Goal: Task Accomplishment & Management: Use online tool/utility

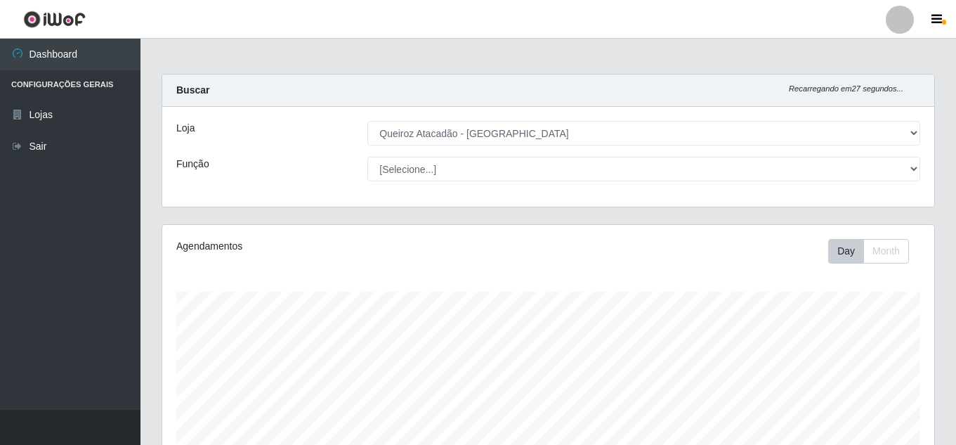
select select "462"
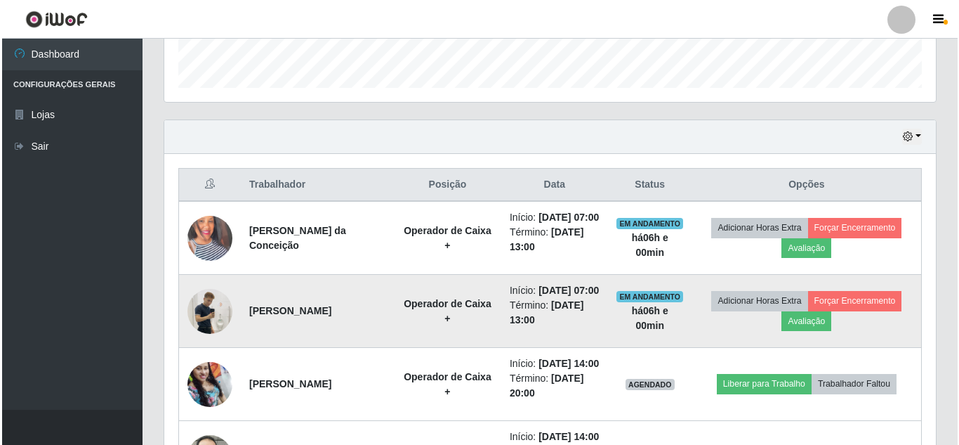
scroll to position [416, 0]
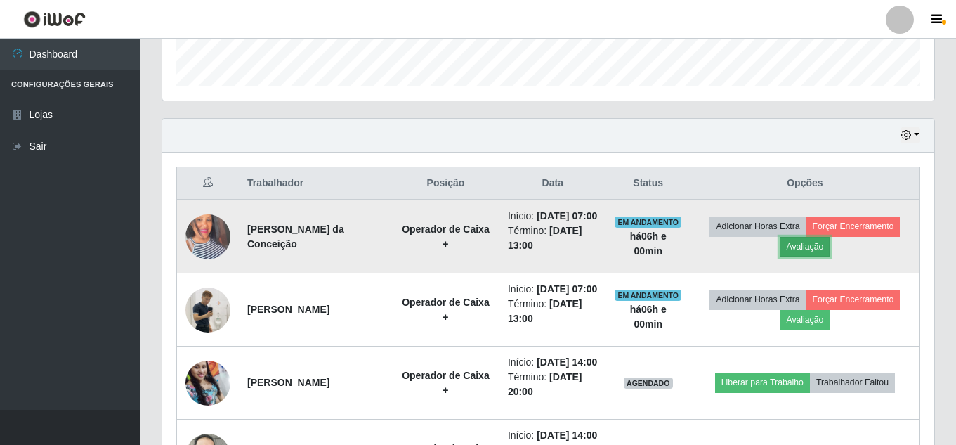
click at [811, 256] on button "Avaliação" at bounding box center [805, 247] width 50 height 20
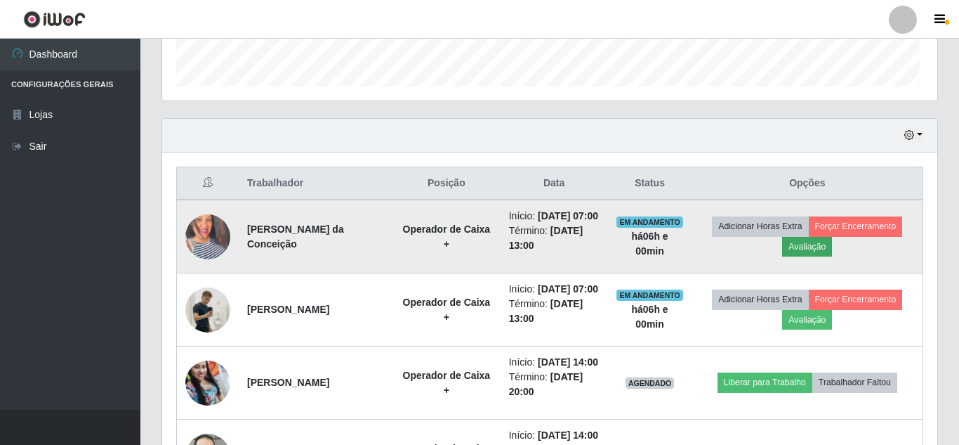
scroll to position [291, 765]
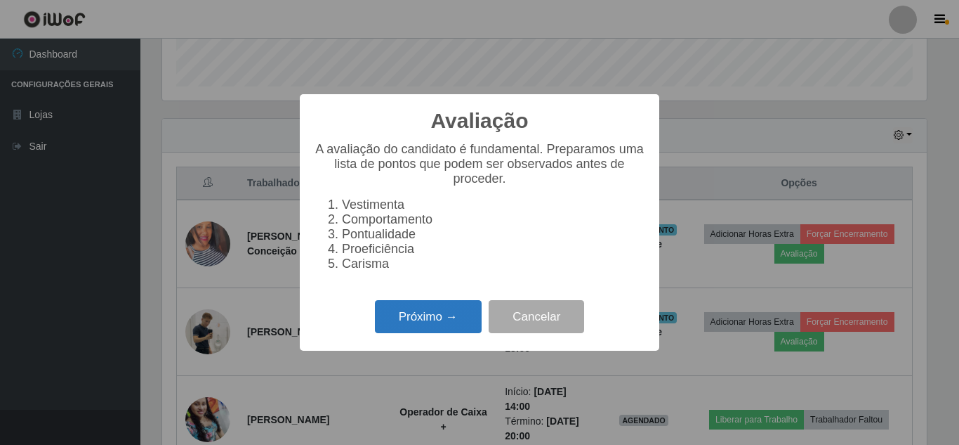
click at [416, 323] on button "Próximo →" at bounding box center [428, 316] width 107 height 33
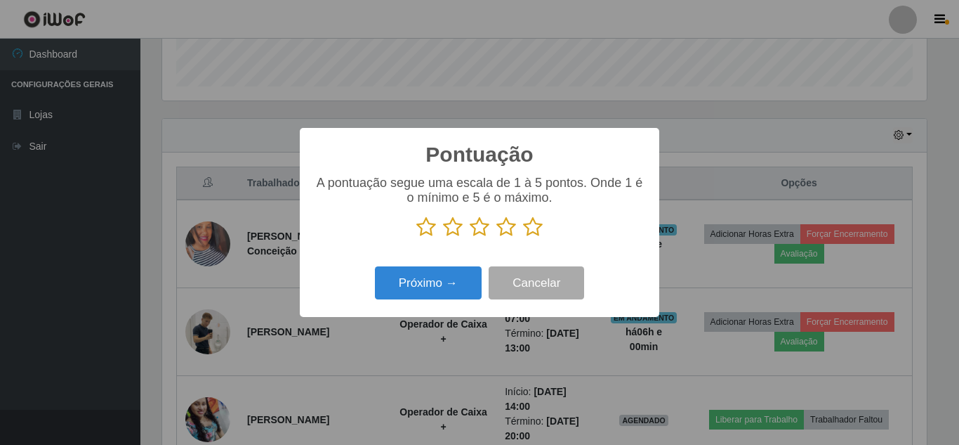
click at [532, 230] on icon at bounding box center [533, 226] width 20 height 21
click at [523, 237] on input "radio" at bounding box center [523, 237] width 0 height 0
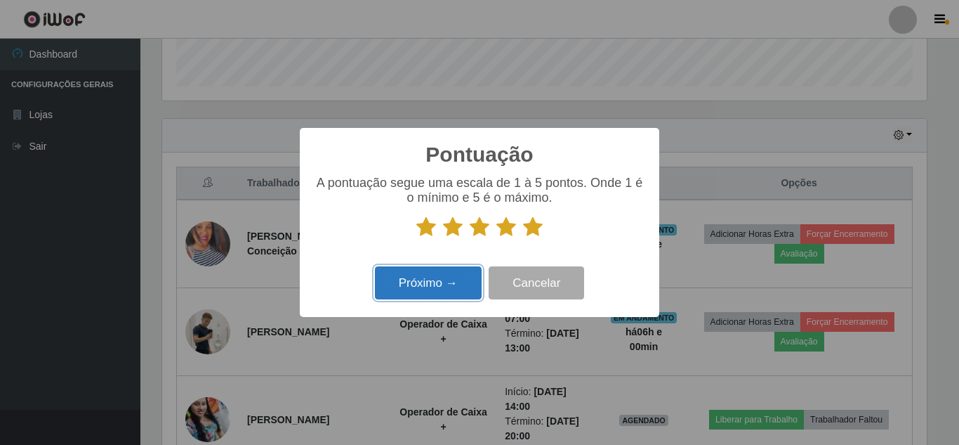
click at [443, 284] on button "Próximo →" at bounding box center [428, 282] width 107 height 33
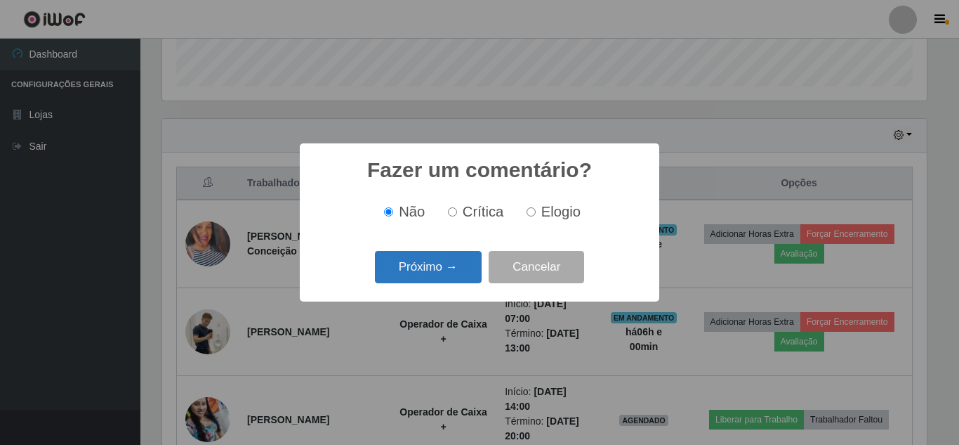
click at [450, 272] on button "Próximo →" at bounding box center [428, 267] width 107 height 33
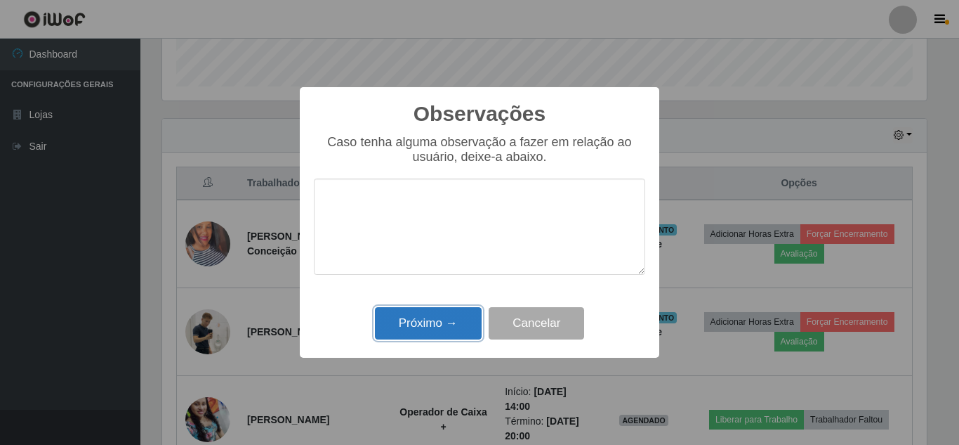
click at [446, 314] on button "Próximo →" at bounding box center [428, 323] width 107 height 33
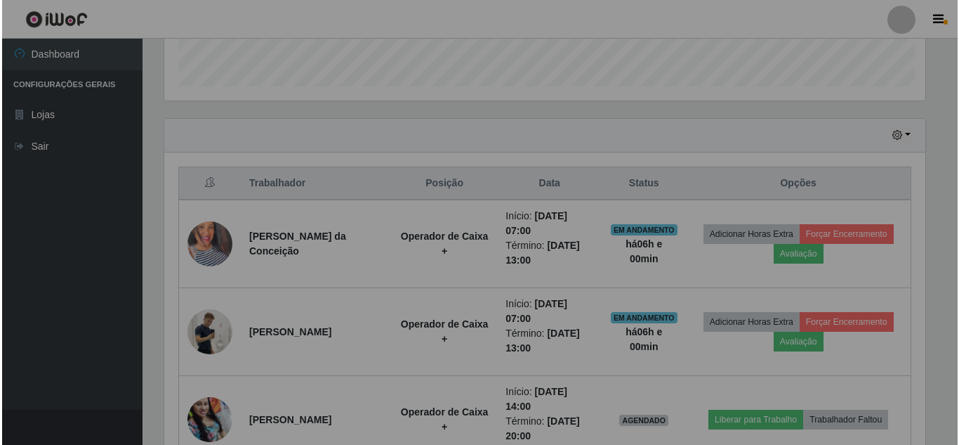
scroll to position [291, 772]
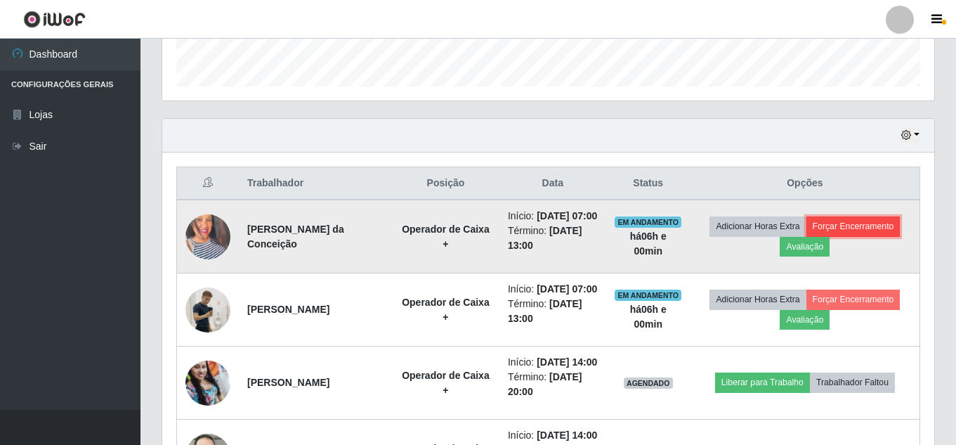
click at [840, 234] on button "Forçar Encerramento" at bounding box center [853, 226] width 94 height 20
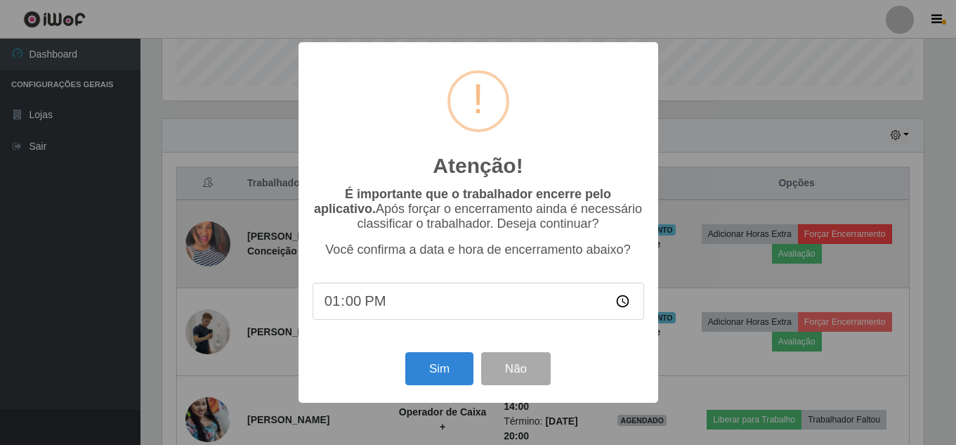
scroll to position [291, 765]
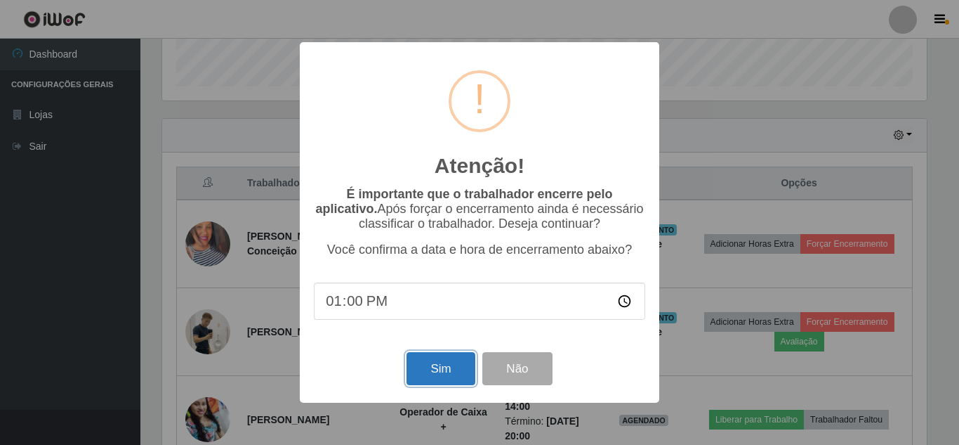
click at [452, 371] on button "Sim" at bounding box center [441, 368] width 68 height 33
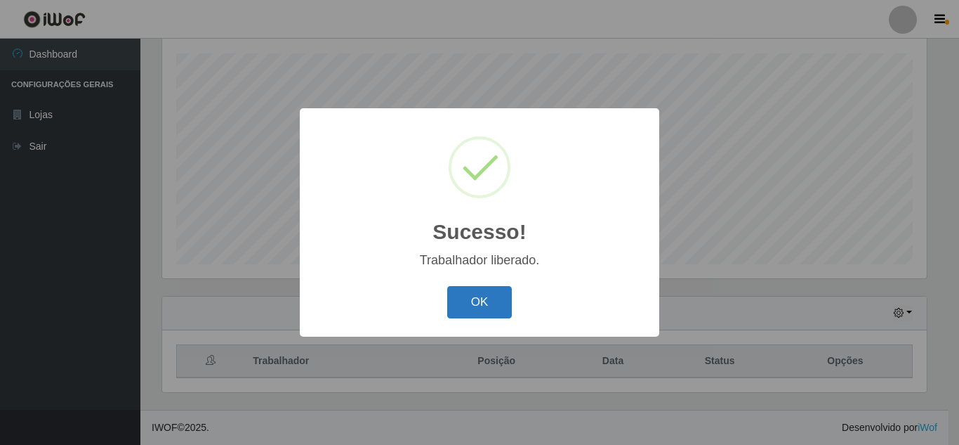
click at [474, 301] on button "OK" at bounding box center [479, 302] width 65 height 33
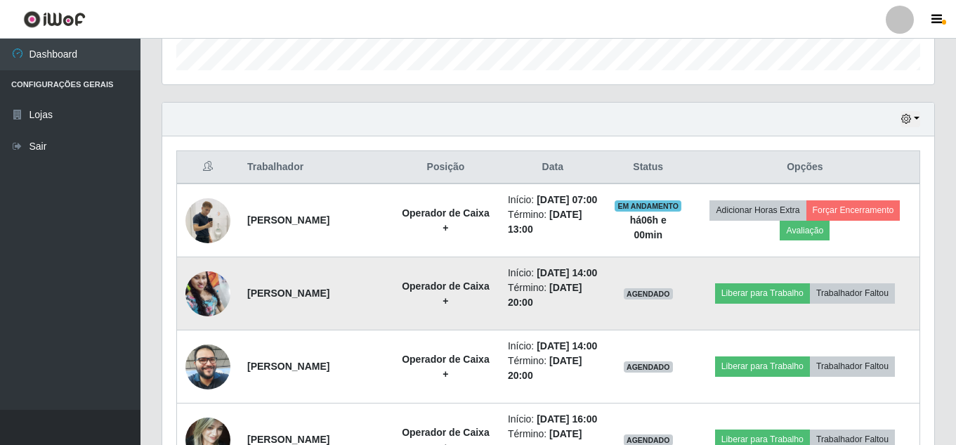
scroll to position [449, 0]
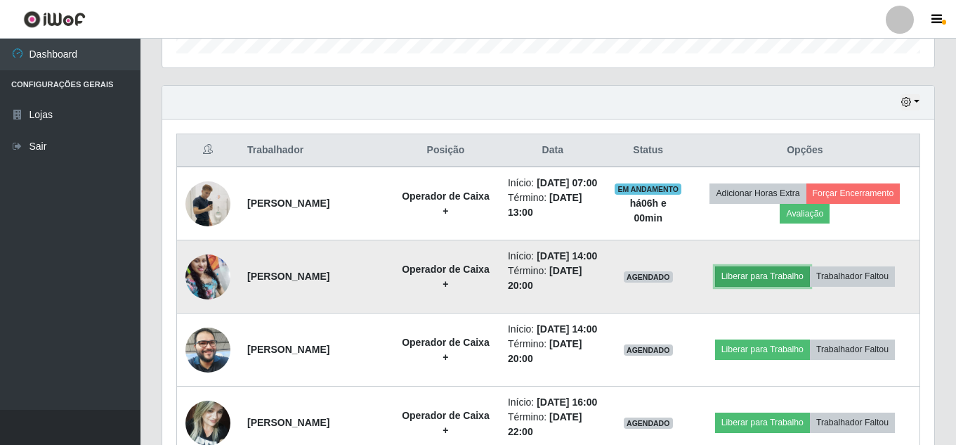
click at [782, 286] on button "Liberar para Trabalho" at bounding box center [762, 276] width 95 height 20
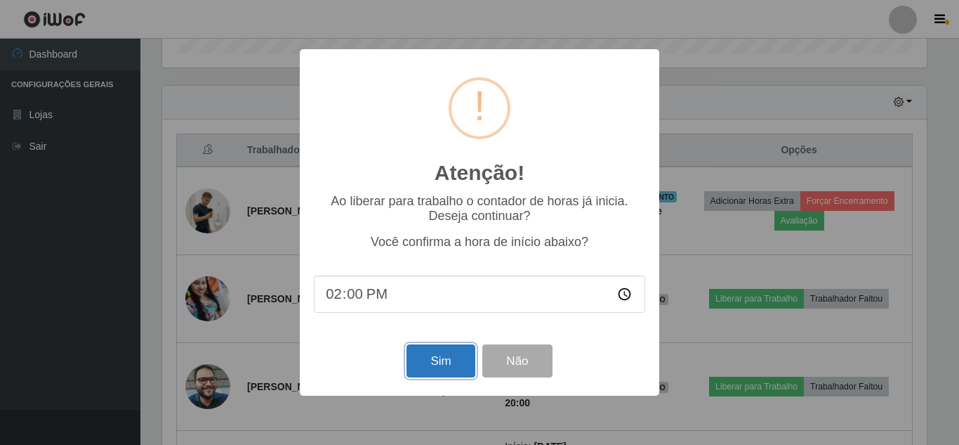
click at [457, 361] on button "Sim" at bounding box center [441, 360] width 68 height 33
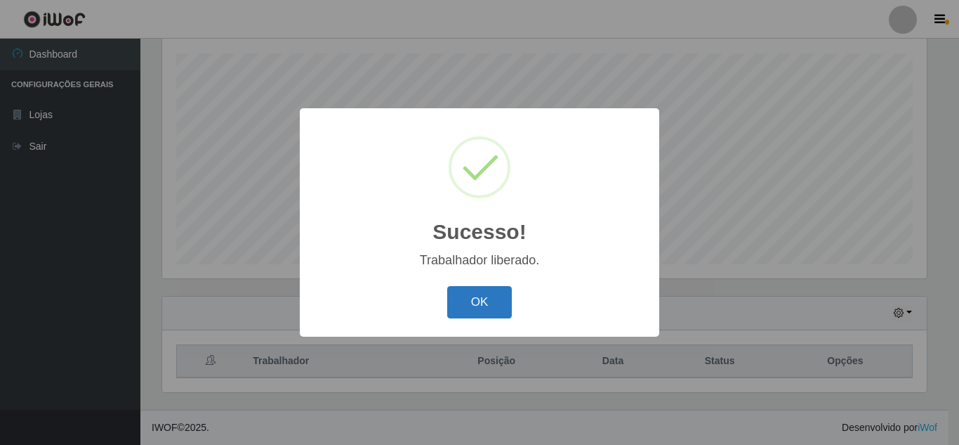
click at [476, 306] on button "OK" at bounding box center [479, 302] width 65 height 33
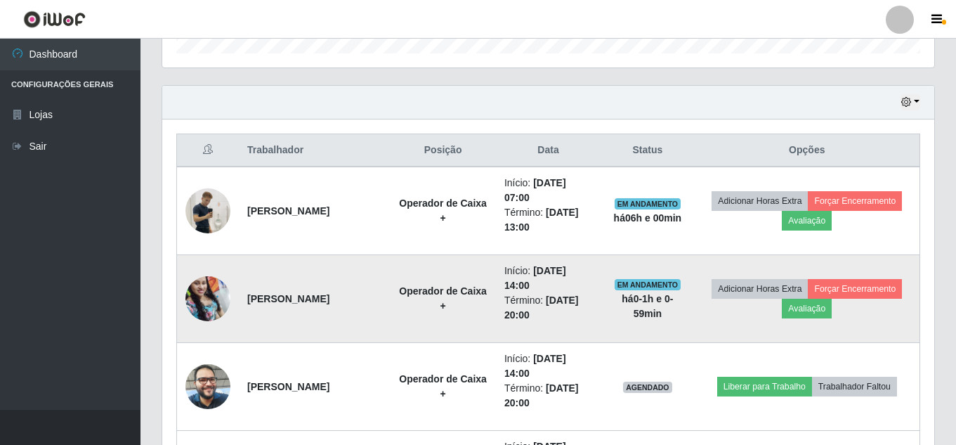
scroll to position [0, 0]
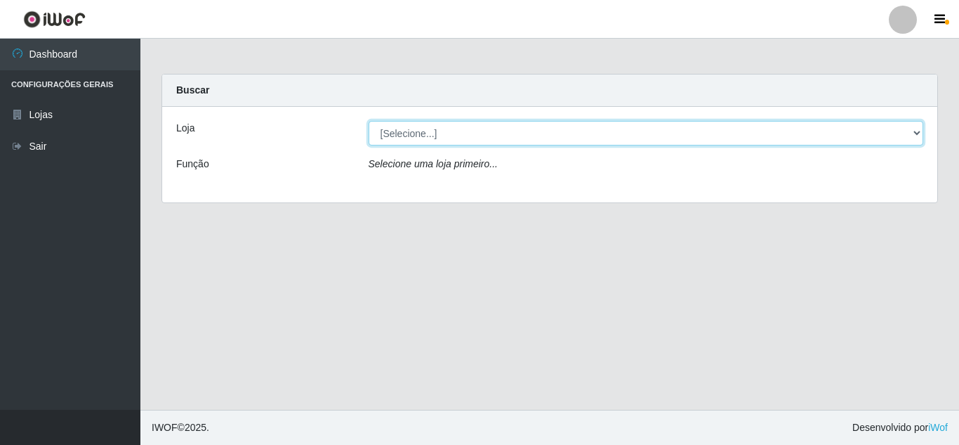
click at [556, 136] on select "[Selecione...] Queiroz Atacadão - Monte Castelo" at bounding box center [647, 133] width 556 height 25
select select "462"
click at [369, 121] on select "[Selecione...] Queiroz Atacadão - Monte Castelo" at bounding box center [647, 133] width 556 height 25
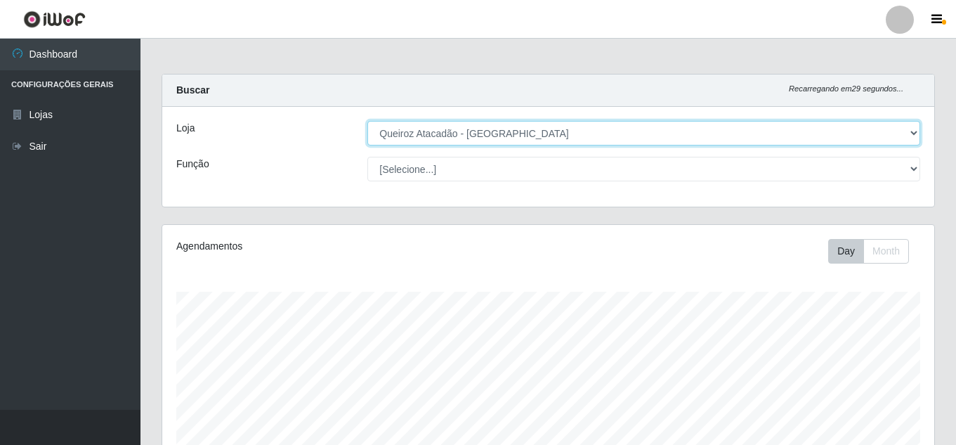
scroll to position [291, 772]
click at [579, 136] on select "[Selecione...] Queiroz Atacadão - Monte Castelo" at bounding box center [643, 133] width 553 height 25
click at [367, 121] on select "[Selecione...] Queiroz Atacadão - Monte Castelo" at bounding box center [643, 133] width 553 height 25
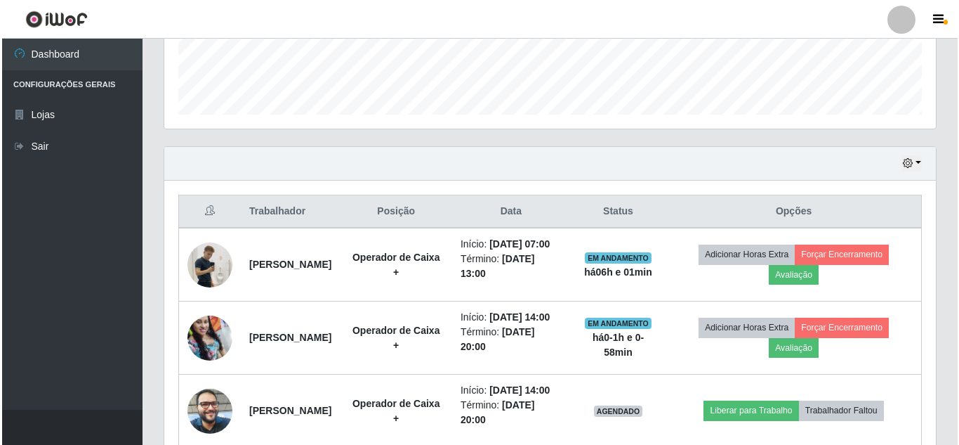
scroll to position [492, 0]
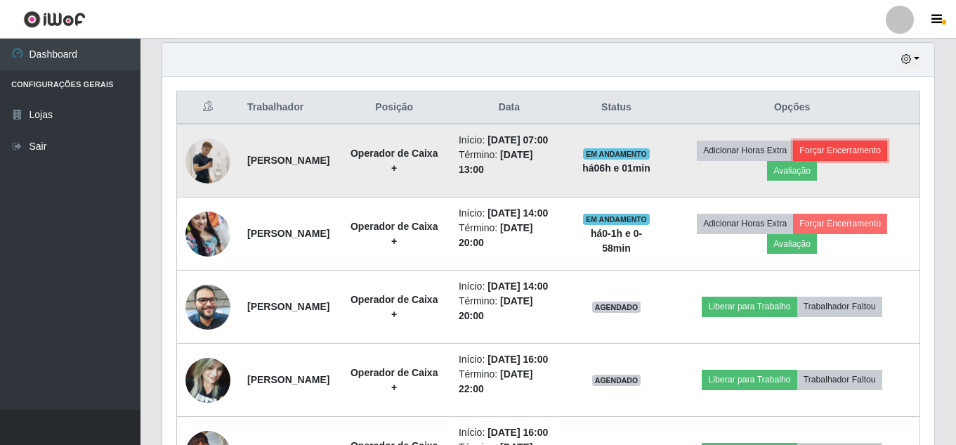
click at [841, 160] on button "Forçar Encerramento" at bounding box center [840, 150] width 94 height 20
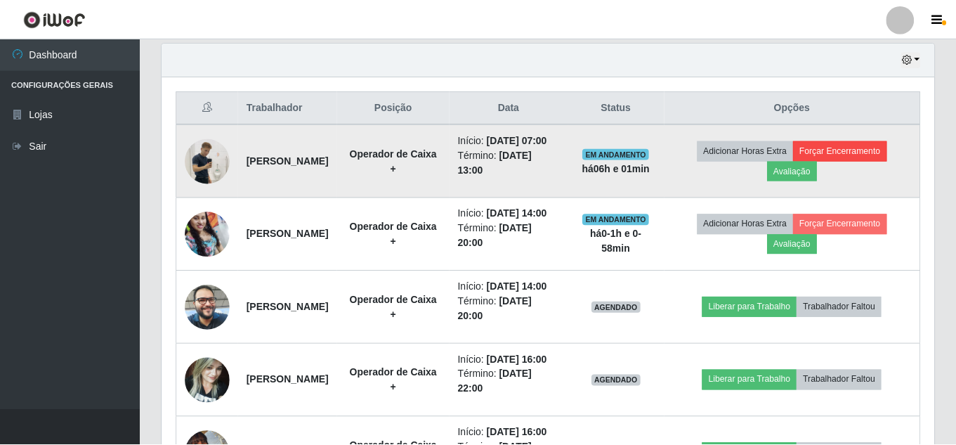
scroll to position [291, 765]
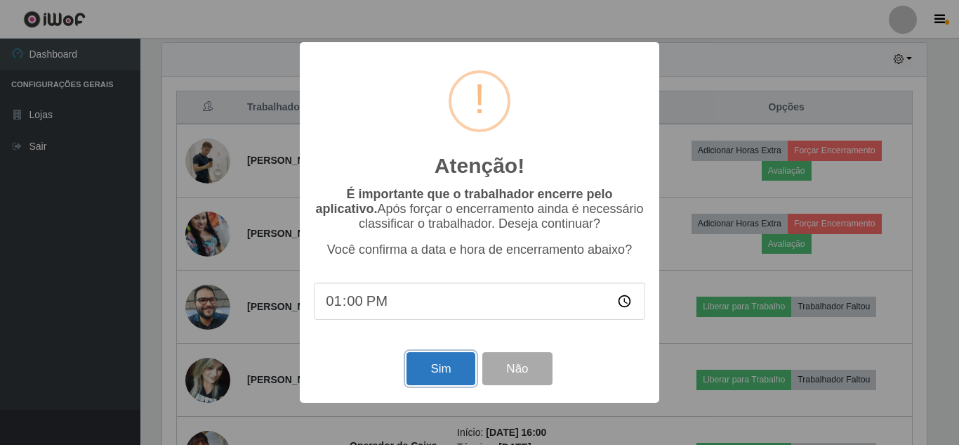
click at [438, 369] on button "Sim" at bounding box center [441, 368] width 68 height 33
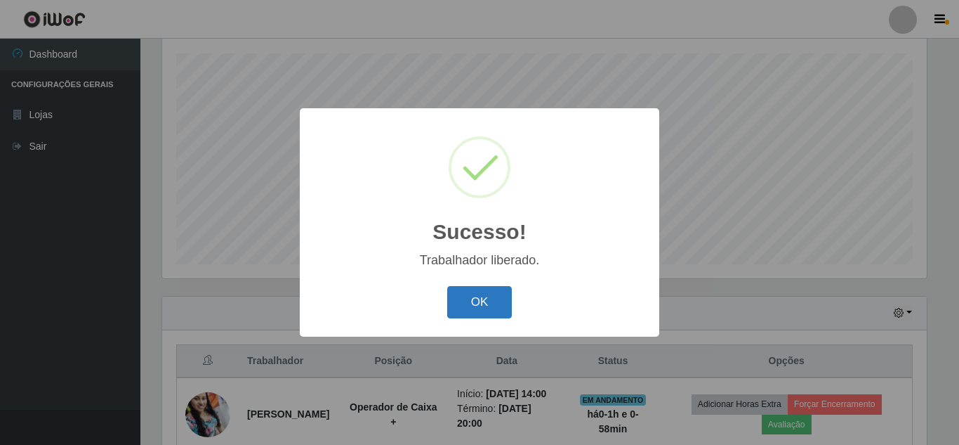
click at [480, 306] on button "OK" at bounding box center [479, 302] width 65 height 33
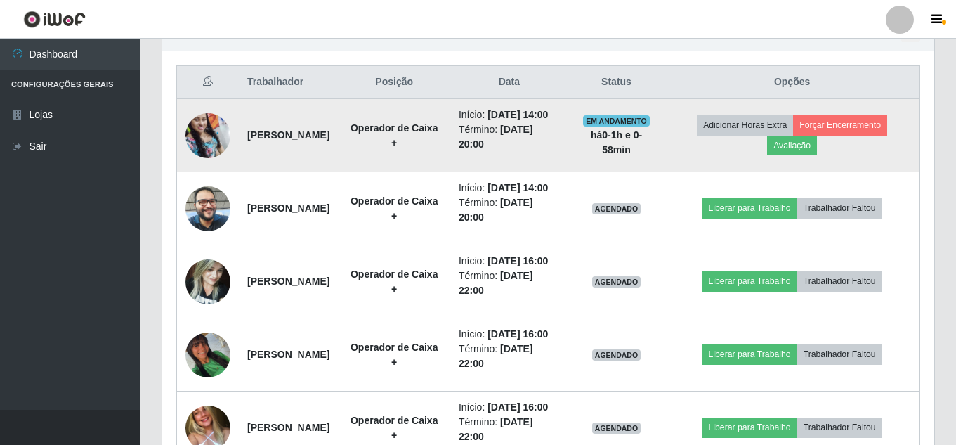
scroll to position [519, 0]
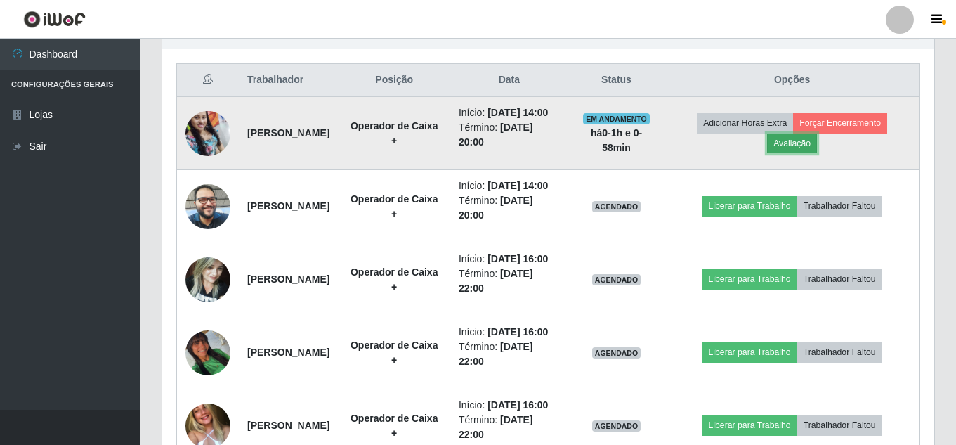
click at [802, 151] on button "Avaliação" at bounding box center [792, 143] width 50 height 20
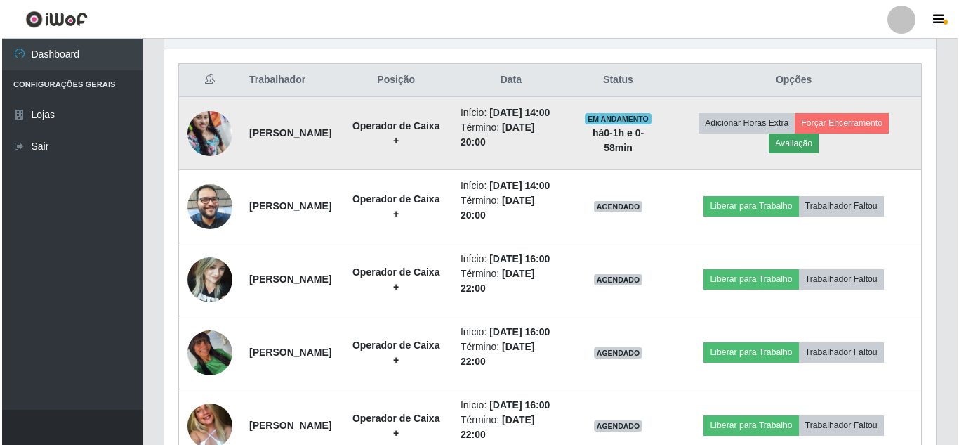
scroll to position [291, 765]
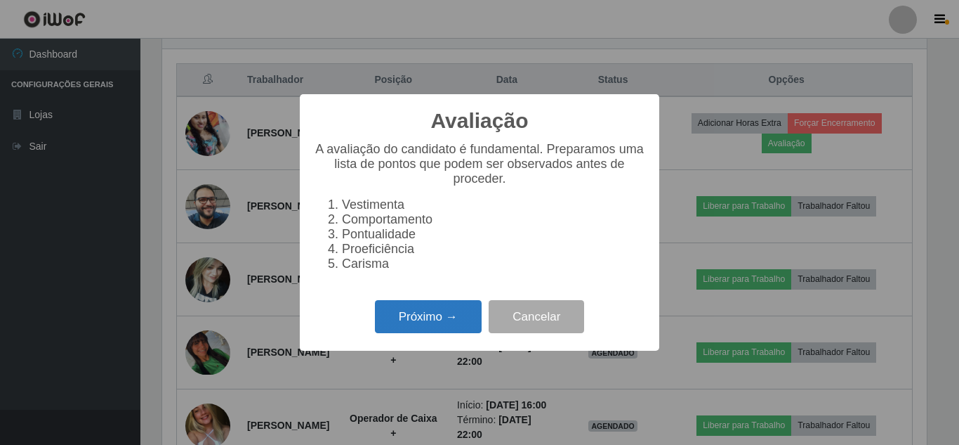
click at [422, 316] on button "Próximo →" at bounding box center [428, 316] width 107 height 33
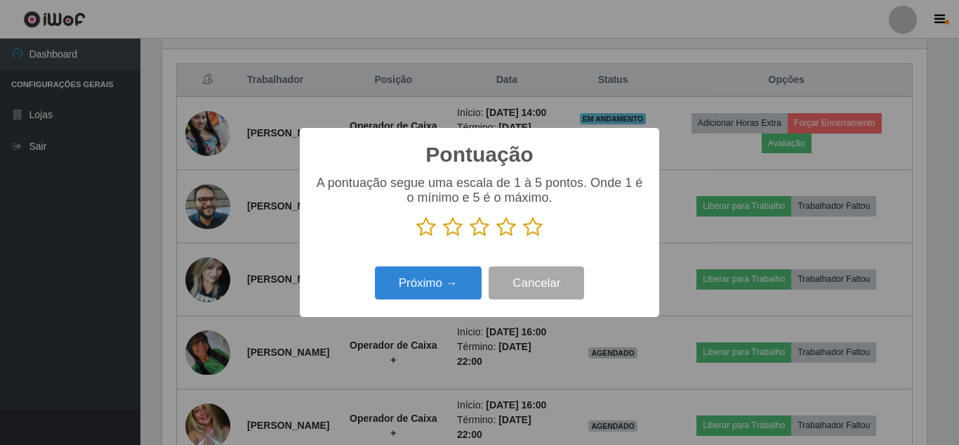
click at [527, 230] on icon at bounding box center [533, 226] width 20 height 21
click at [523, 237] on input "radio" at bounding box center [523, 237] width 0 height 0
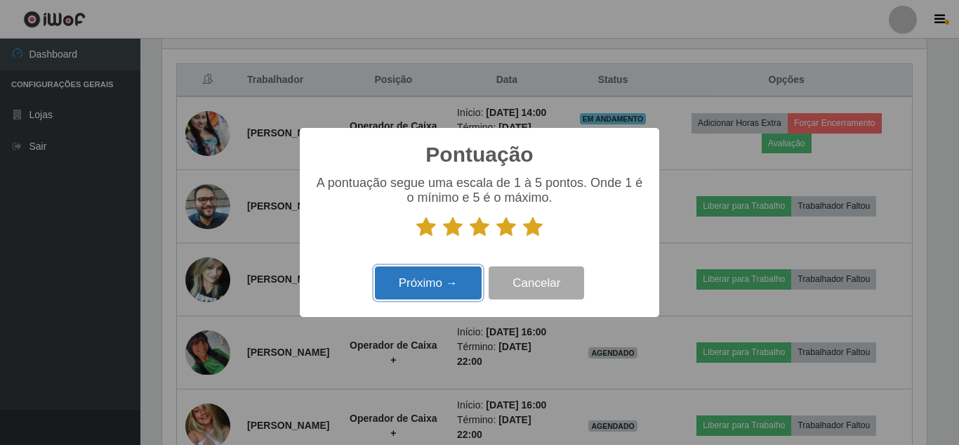
click at [440, 291] on button "Próximo →" at bounding box center [428, 282] width 107 height 33
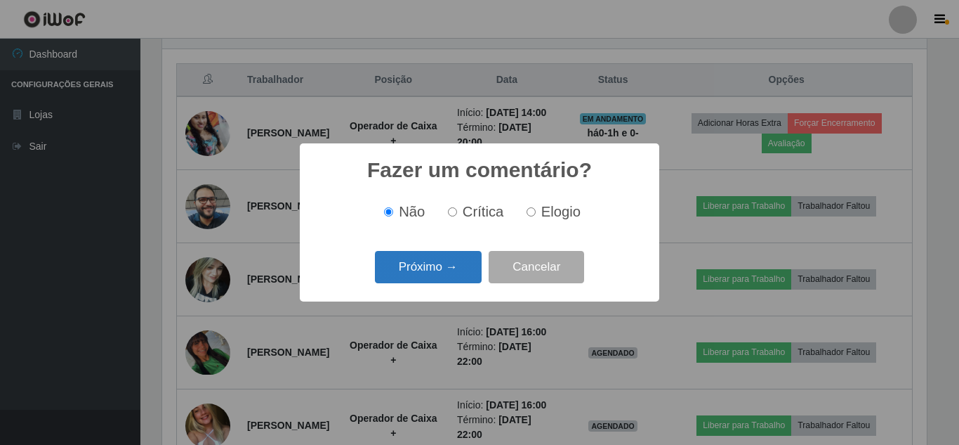
click at [442, 270] on button "Próximo →" at bounding box center [428, 267] width 107 height 33
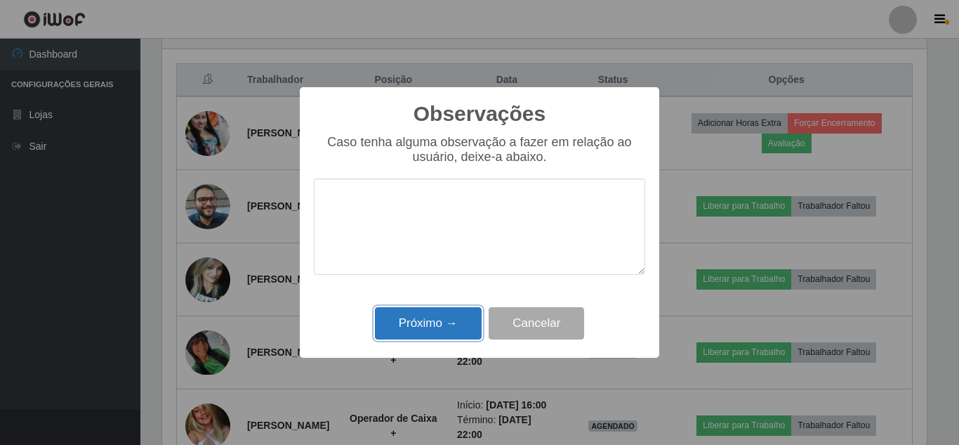
click at [422, 325] on button "Próximo →" at bounding box center [428, 323] width 107 height 33
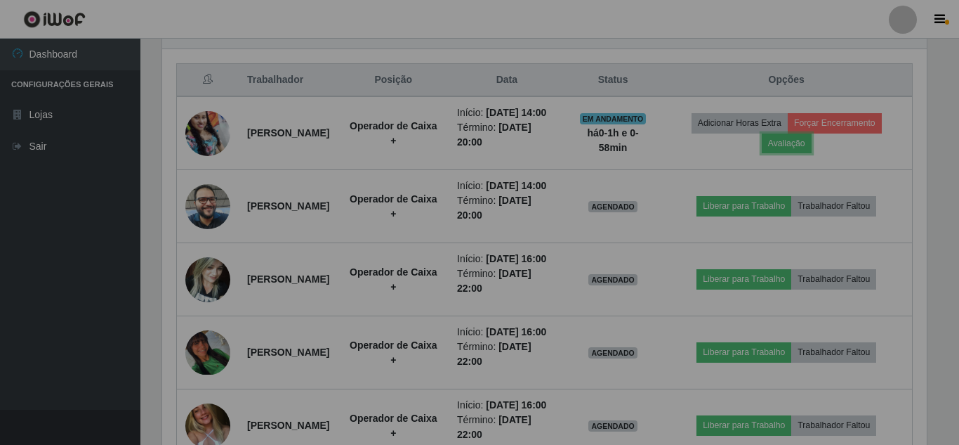
scroll to position [291, 772]
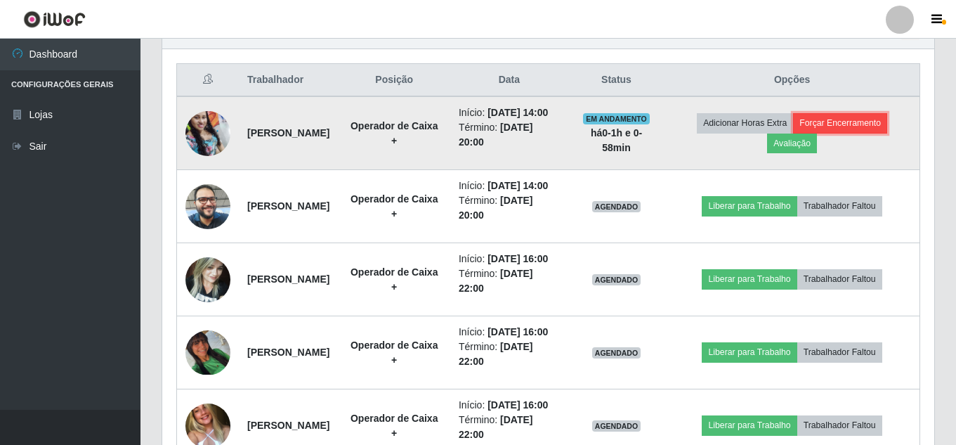
click at [884, 133] on button "Forçar Encerramento" at bounding box center [840, 123] width 94 height 20
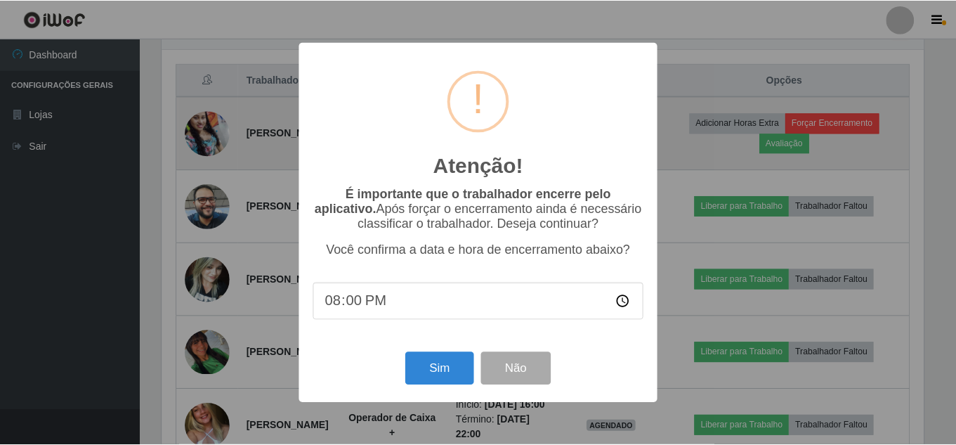
scroll to position [291, 765]
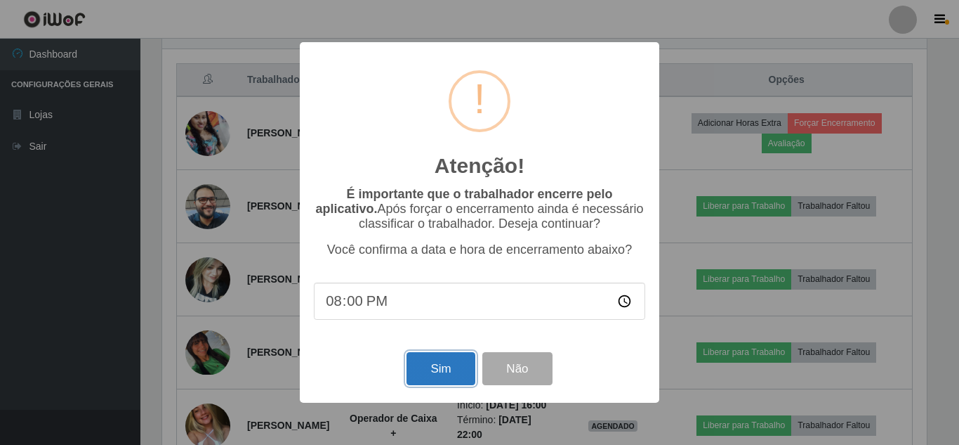
click at [448, 367] on button "Sim" at bounding box center [441, 368] width 68 height 33
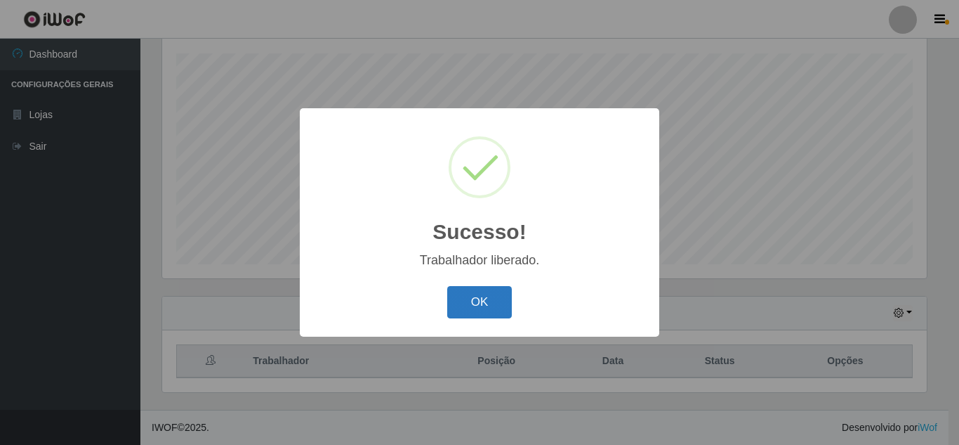
click at [483, 303] on button "OK" at bounding box center [479, 302] width 65 height 33
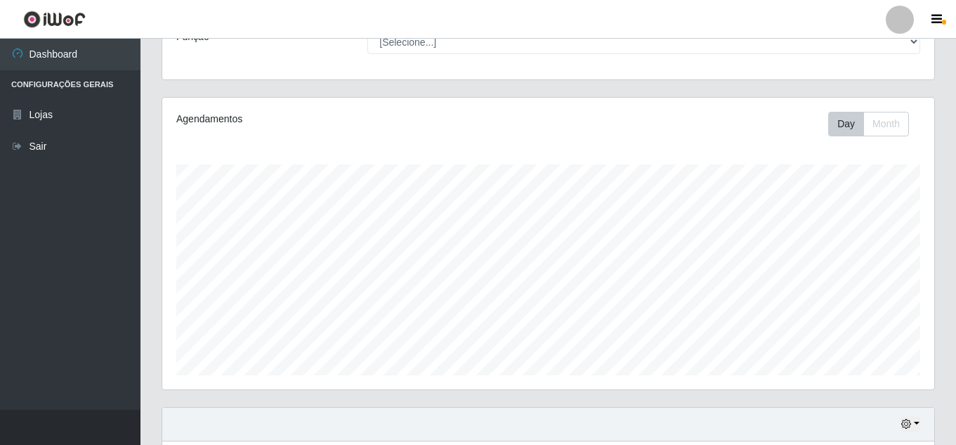
scroll to position [0, 0]
